Goal: Transaction & Acquisition: Subscribe to service/newsletter

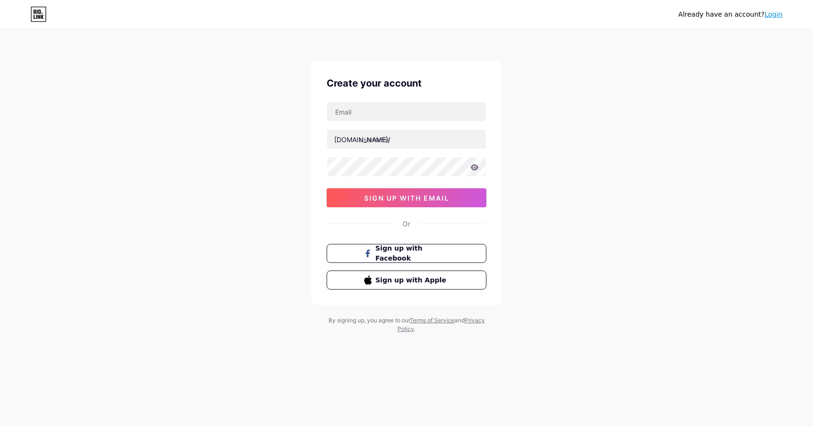
type input "[EMAIL_ADDRESS][DOMAIN_NAME]"
click at [375, 141] on input "text" at bounding box center [406, 139] width 159 height 19
type input "bloxstrapps"
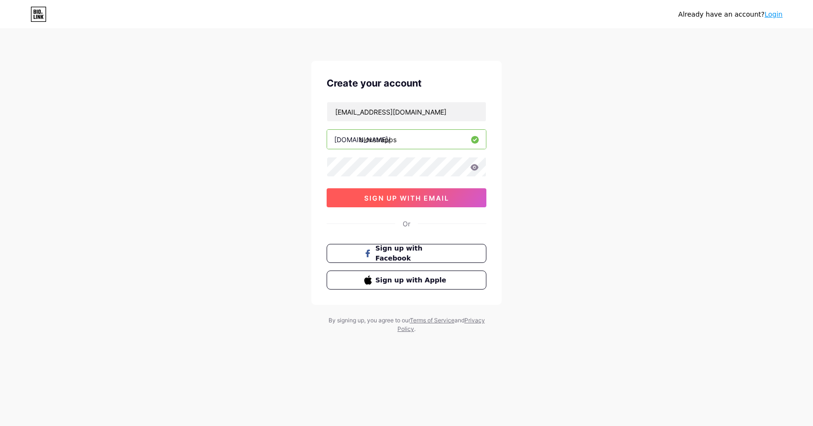
click at [383, 192] on button "sign up with email" at bounding box center [406, 197] width 160 height 19
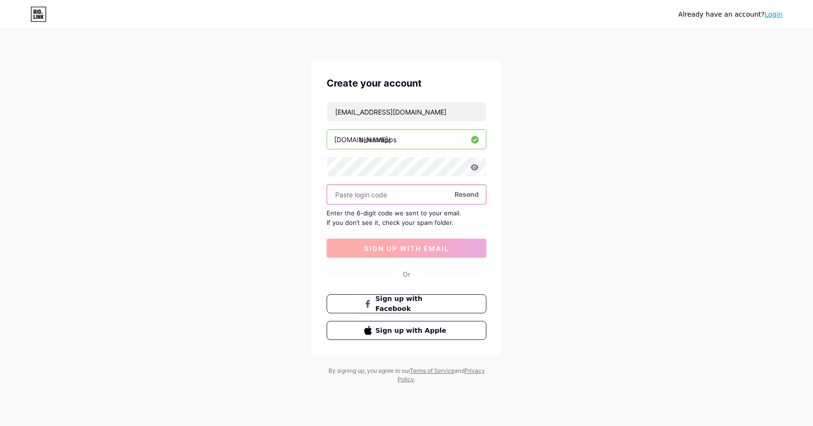
click at [383, 192] on input "text" at bounding box center [406, 194] width 159 height 19
paste input "999058"
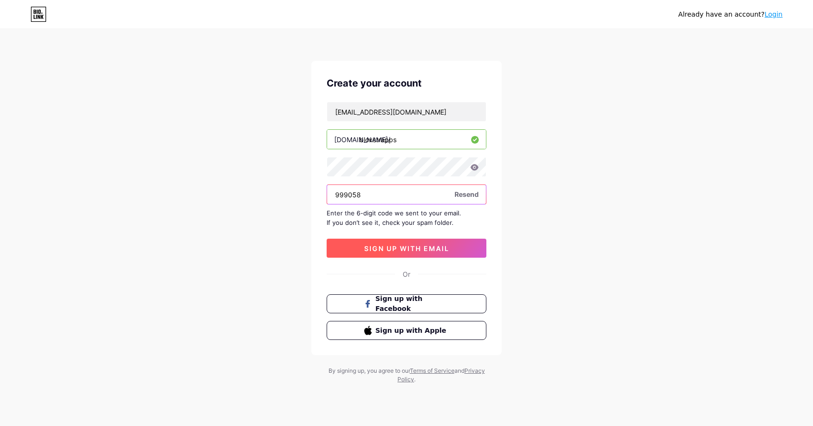
type input "999058"
click at [388, 247] on span "sign up with email" at bounding box center [406, 248] width 85 height 8
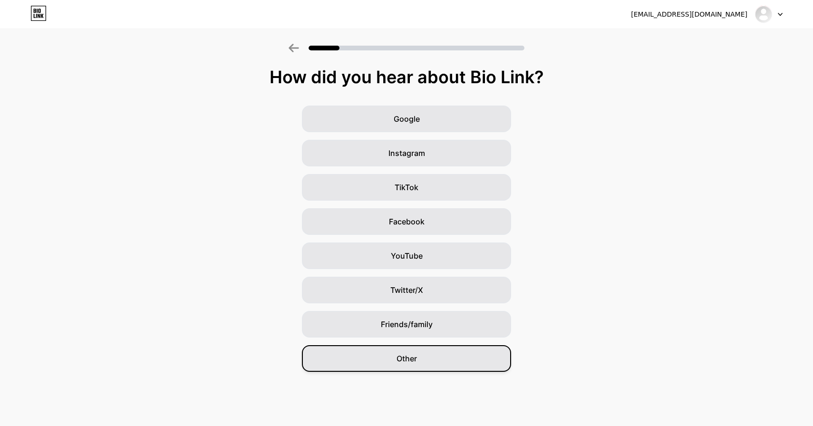
click at [408, 352] on div "Other" at bounding box center [406, 358] width 209 height 27
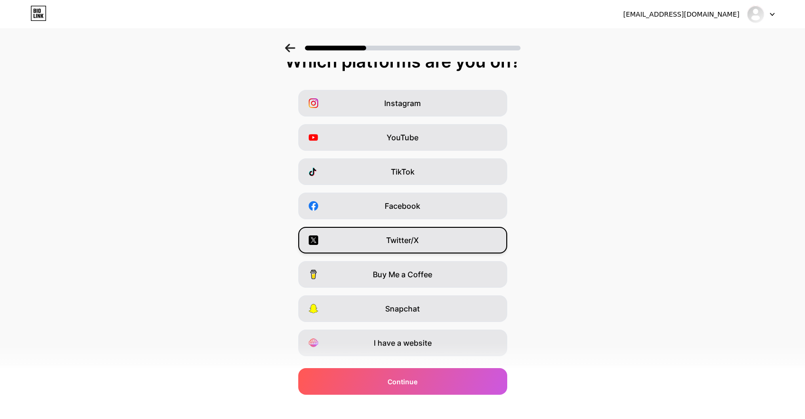
scroll to position [38, 0]
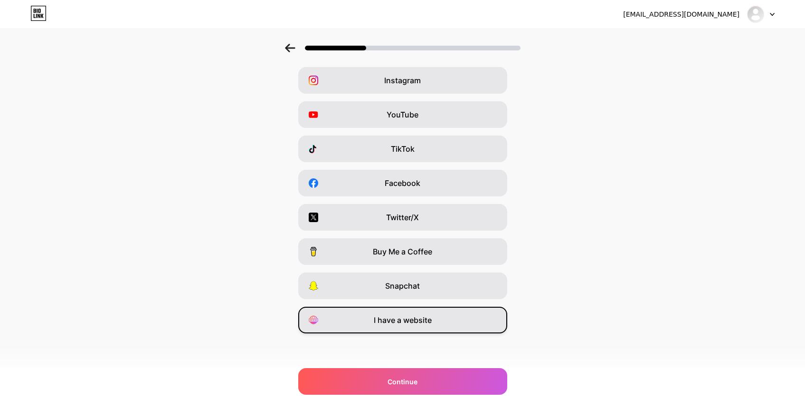
click at [402, 318] on span "I have a website" at bounding box center [403, 319] width 58 height 11
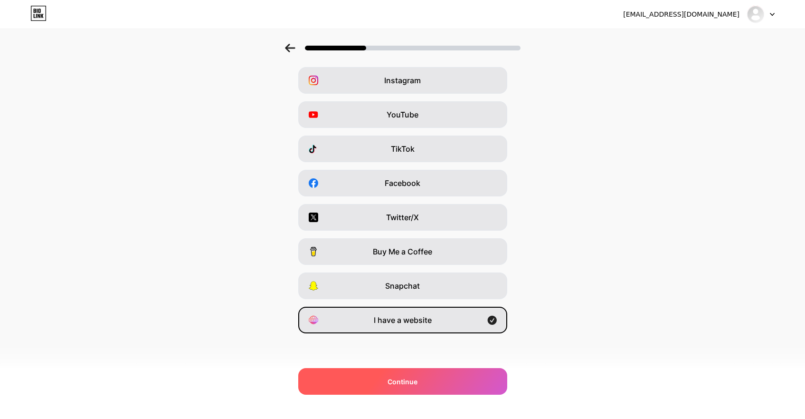
click at [424, 388] on div "Continue" at bounding box center [402, 381] width 209 height 27
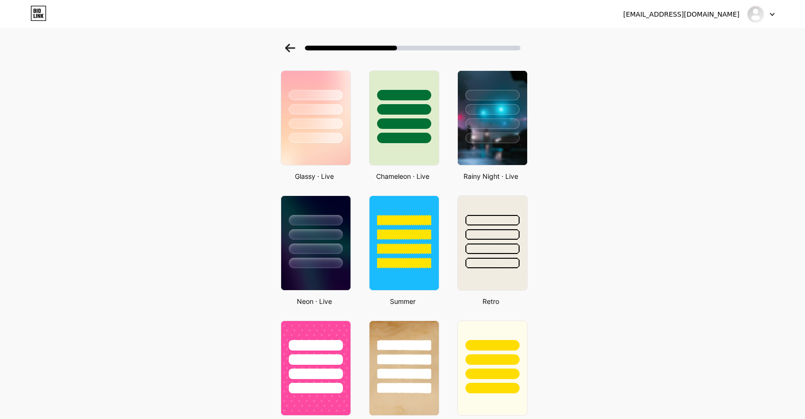
scroll to position [287, 0]
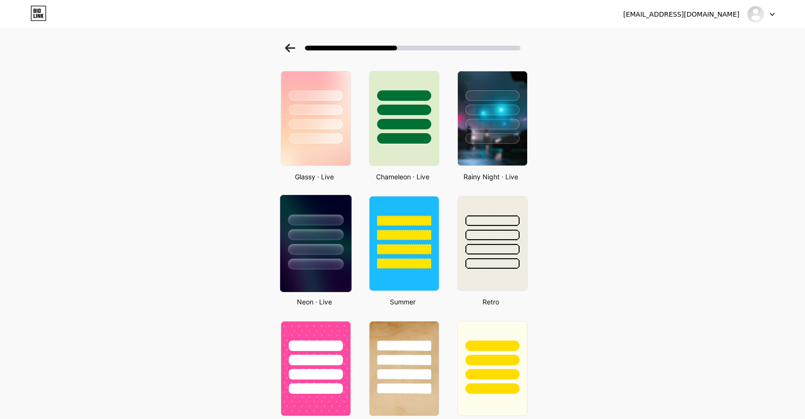
click at [336, 242] on div at bounding box center [315, 232] width 71 height 75
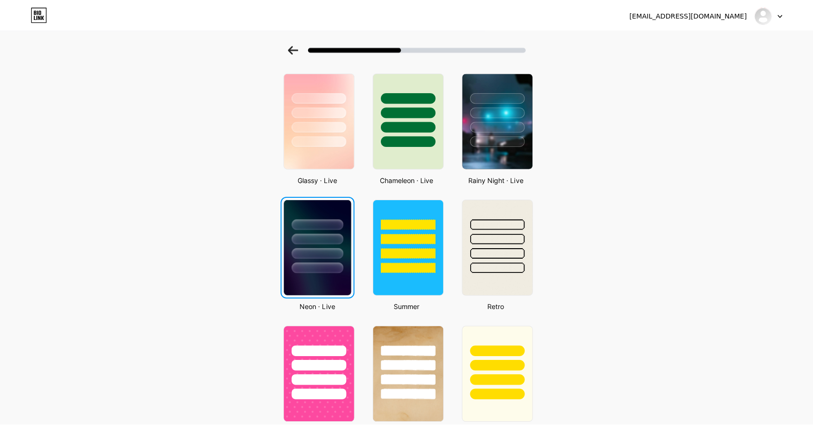
scroll to position [0, 0]
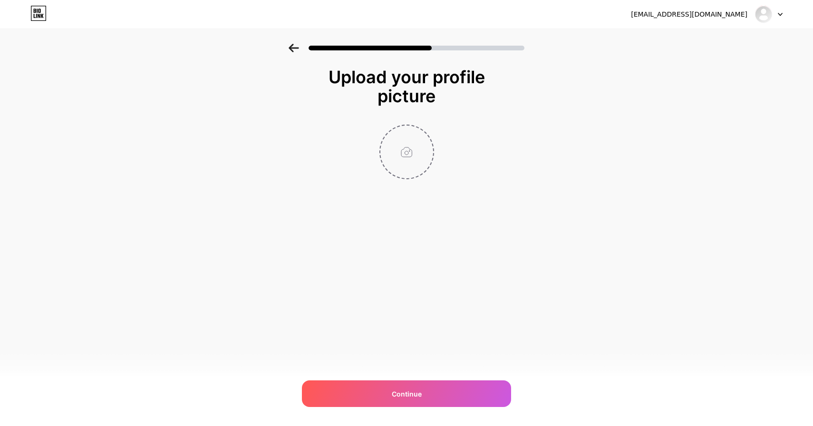
click at [408, 128] on input "file" at bounding box center [406, 151] width 53 height 53
type input "C:\fakepath\bloxstrap.jpg"
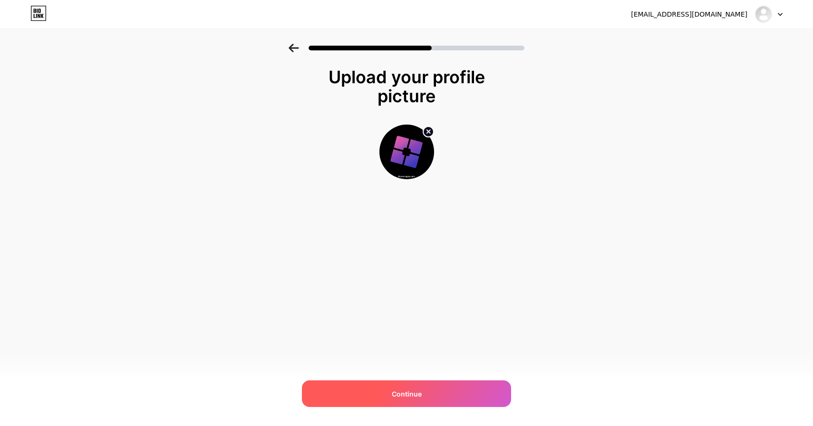
click at [412, 393] on span "Continue" at bounding box center [407, 394] width 30 height 10
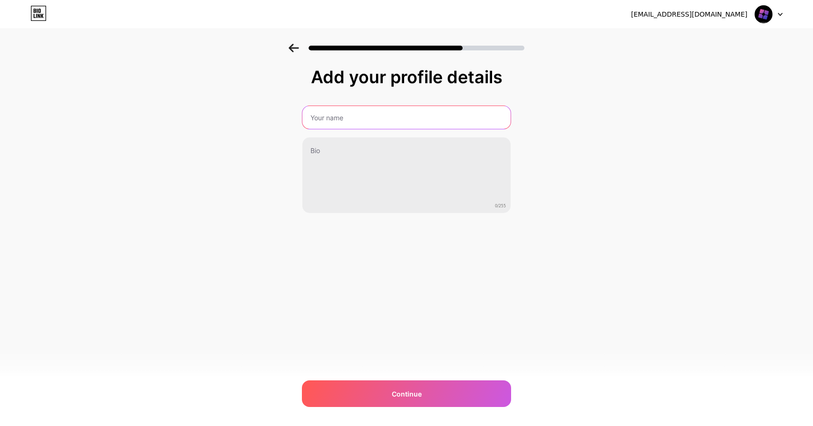
click at [349, 106] on input "text" at bounding box center [406, 117] width 208 height 23
type input "bloxstrap"
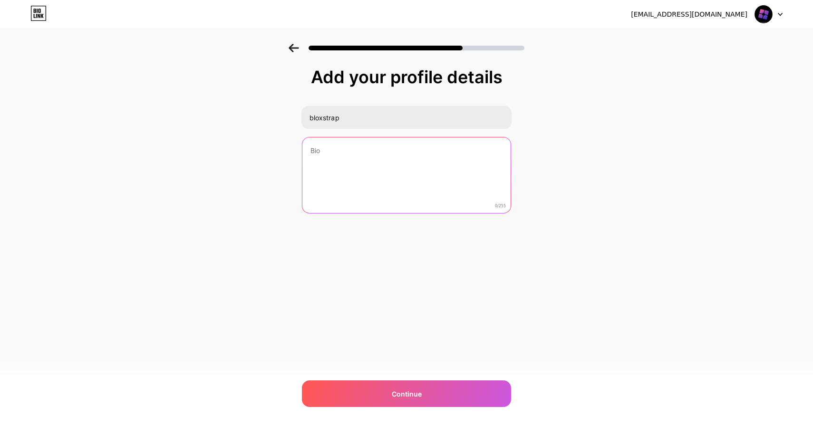
click at [350, 158] on textarea at bounding box center [406, 175] width 208 height 77
paste textarea "Bloxstrap is an innovative, community-built launcher that gives players a smart…"
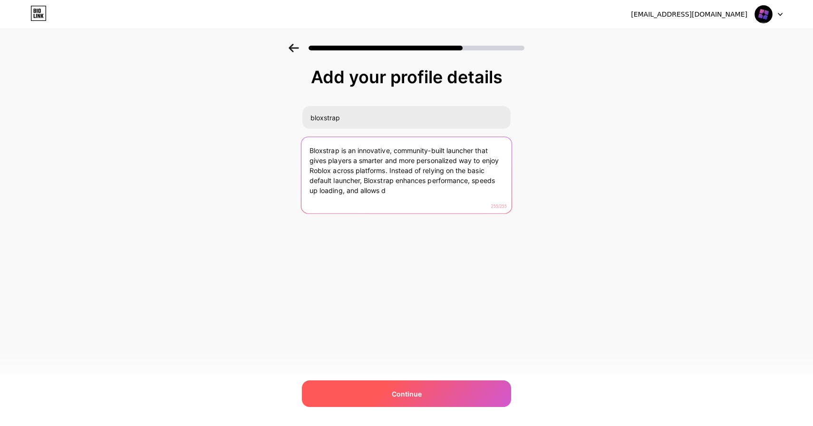
type textarea "Bloxstrap is an innovative, community-built launcher that gives players a smart…"
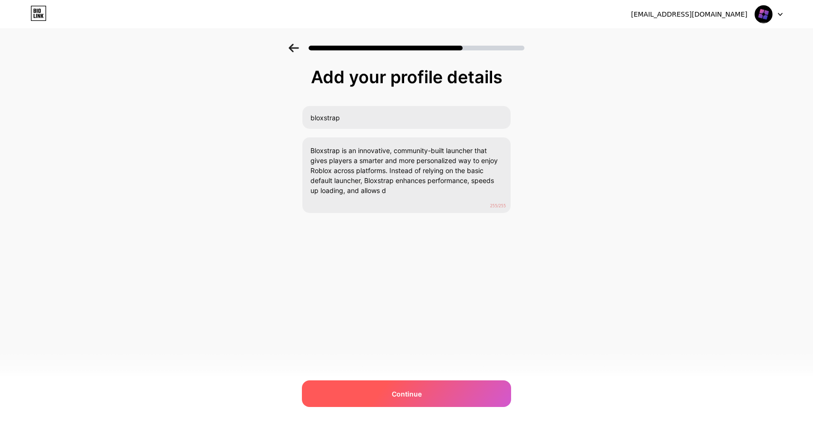
click at [432, 387] on div "Continue" at bounding box center [406, 393] width 209 height 27
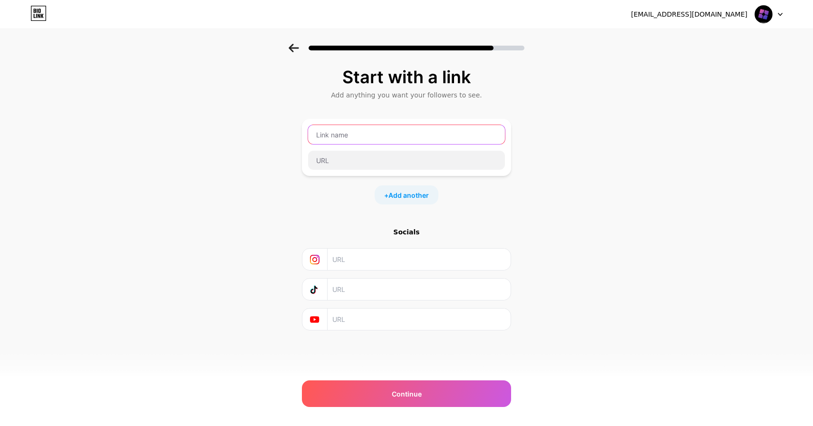
click at [366, 130] on input "text" at bounding box center [406, 134] width 197 height 19
type input "Bloxstrap"
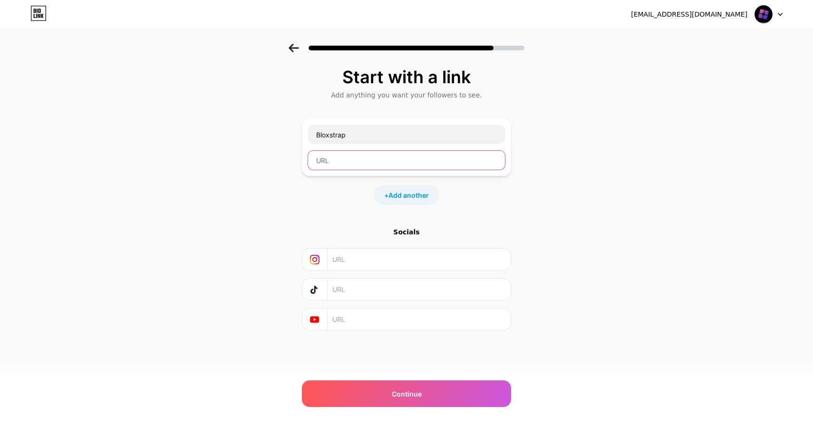
click at [348, 161] on input "text" at bounding box center [406, 160] width 197 height 19
paste input "https://bloxstrapps.com/"
type input "https://bloxstrapps.com/"
click at [612, 185] on div "Start with a link Add anything you want your followers to see. Bloxstrap https:…" at bounding box center [406, 211] width 813 height 334
click at [366, 318] on input "text" at bounding box center [418, 318] width 172 height 21
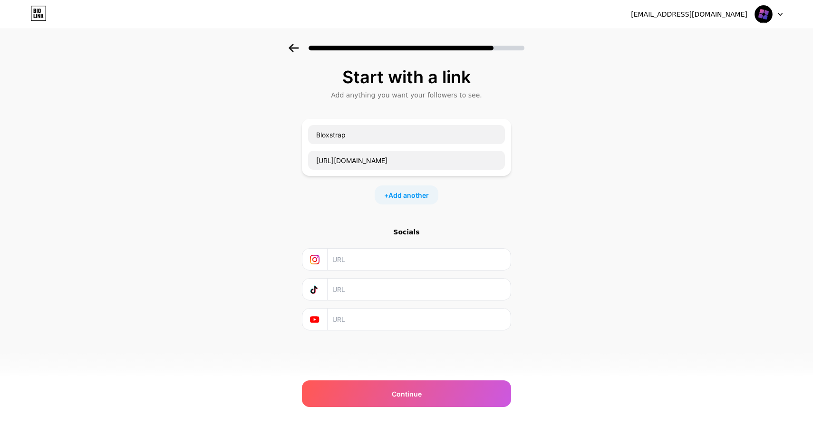
paste input "https://www.youtube.com/@bloxstrapps"
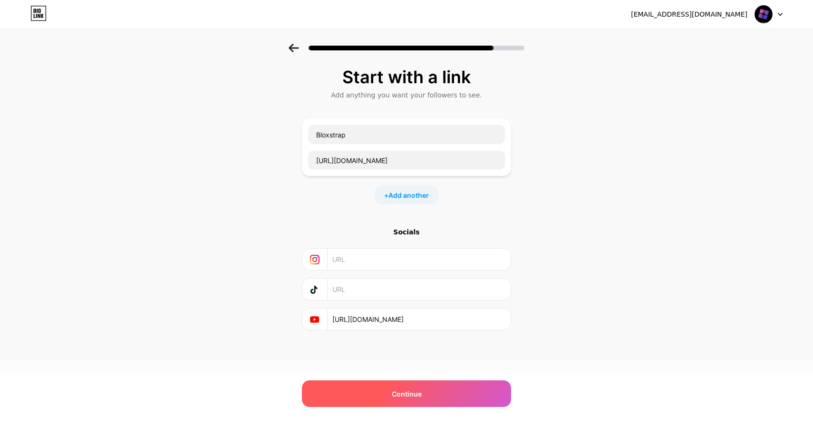
type input "https://www.youtube.com/@bloxstrapps"
click at [408, 388] on div "Continue" at bounding box center [406, 393] width 209 height 27
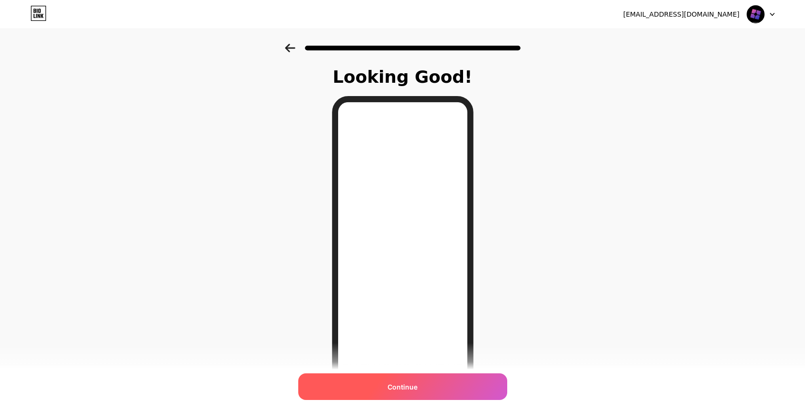
click at [411, 389] on span "Continue" at bounding box center [403, 387] width 30 height 10
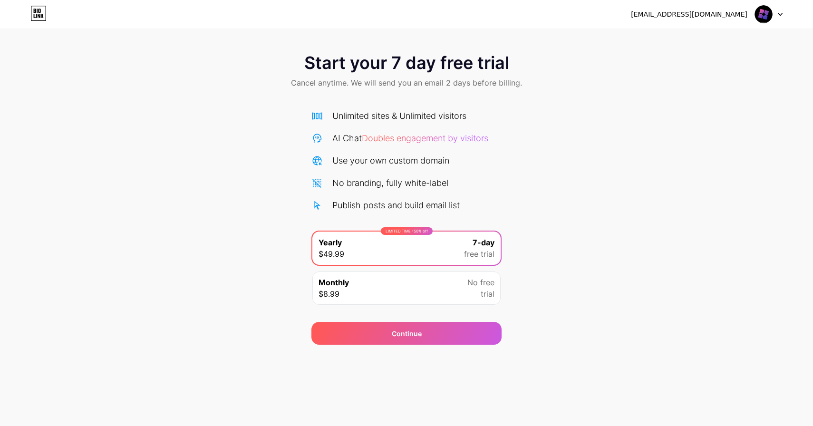
click at [584, 201] on div "Start your 7 day free trial Cancel anytime. We will send you an email 2 days be…" at bounding box center [406, 194] width 813 height 301
click at [766, 16] on img at bounding box center [763, 14] width 18 height 18
click at [608, 90] on div "Start your 7 day free trial Cancel anytime. We will send you an email 2 days be…" at bounding box center [406, 72] width 813 height 56
click at [42, 11] on icon at bounding box center [38, 13] width 16 height 15
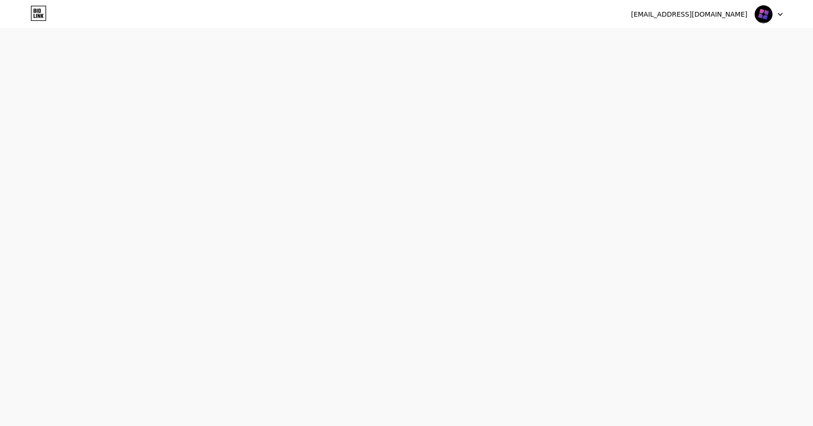
click at [42, 11] on icon at bounding box center [38, 13] width 16 height 15
click at [42, 0] on html at bounding box center [406, 0] width 813 height 0
click at [42, 11] on icon at bounding box center [38, 13] width 16 height 15
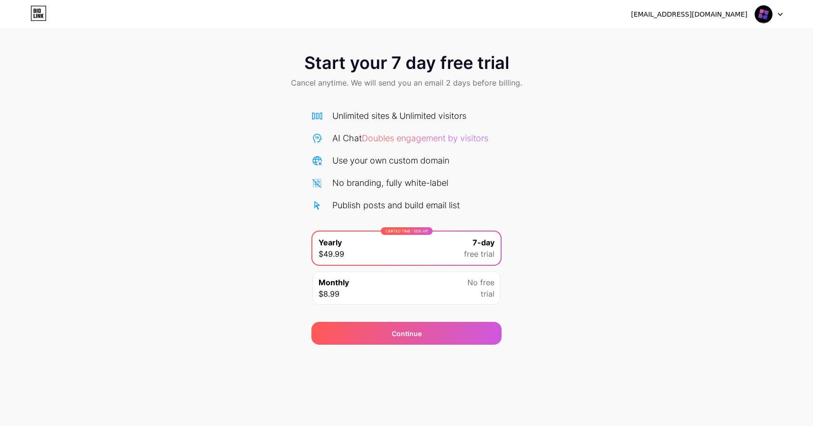
click at [756, 15] on img at bounding box center [763, 14] width 18 height 18
click at [777, 18] on div at bounding box center [769, 14] width 28 height 17
click at [776, 11] on div at bounding box center [769, 14] width 28 height 17
click at [402, 286] on div "Monthly $8.99 No free trial" at bounding box center [406, 287] width 188 height 33
click at [422, 254] on div "LIMITED TIME : 50% off Yearly $49.99 7-day free trial" at bounding box center [406, 247] width 188 height 33
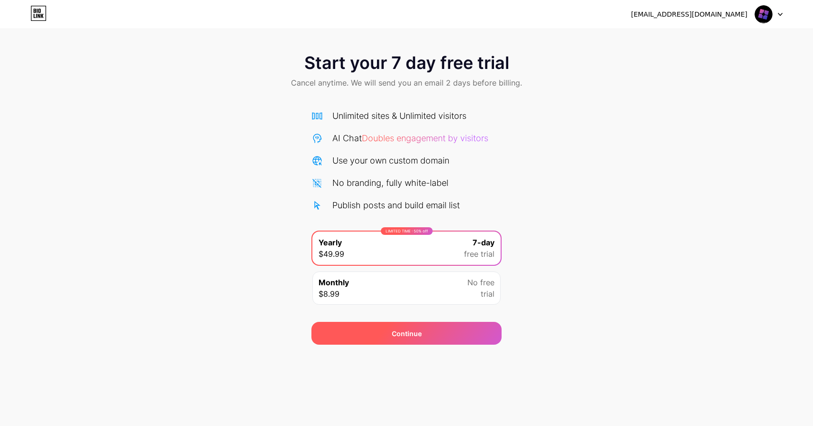
click at [421, 338] on div "Continue" at bounding box center [406, 333] width 190 height 23
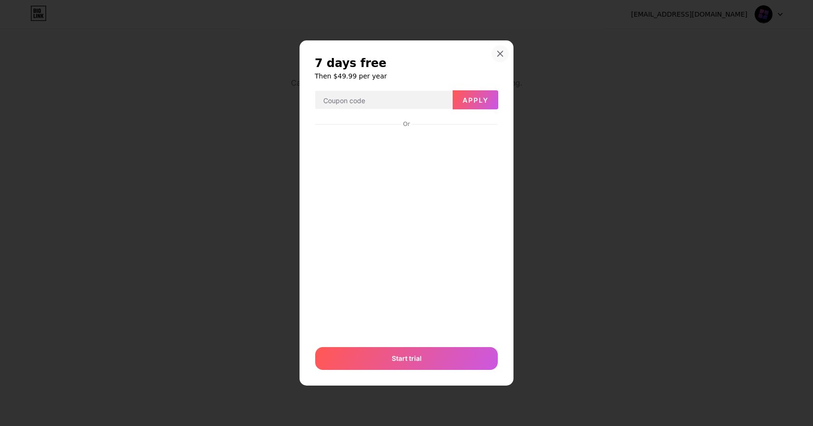
click at [493, 48] on div at bounding box center [499, 53] width 17 height 17
